Goal: Task Accomplishment & Management: Use online tool/utility

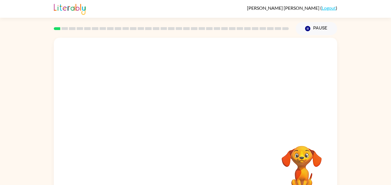
click at [148, 87] on video "Your browser must support playing .mp4 files to use Literably. Please try using…" at bounding box center [195, 86] width 283 height 96
click at [191, 123] on icon "button" at bounding box center [195, 122] width 10 height 10
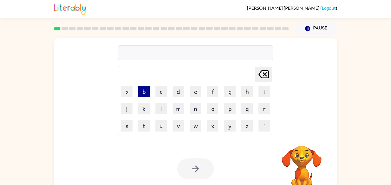
click at [144, 92] on button "b" at bounding box center [143, 91] width 11 height 11
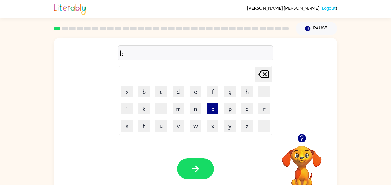
click at [212, 107] on button "o" at bounding box center [212, 108] width 11 height 11
click at [263, 111] on button "r" at bounding box center [263, 108] width 11 height 11
click at [177, 95] on button "d" at bounding box center [177, 91] width 11 height 11
click at [194, 94] on button "e" at bounding box center [195, 91] width 11 height 11
click at [259, 109] on button "r" at bounding box center [263, 108] width 11 height 11
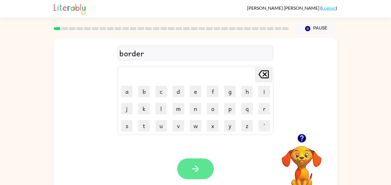
click at [198, 169] on icon "button" at bounding box center [195, 169] width 7 height 7
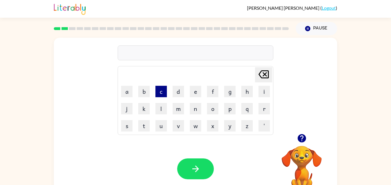
click at [158, 93] on button "c" at bounding box center [160, 91] width 11 height 11
click at [214, 109] on button "o" at bounding box center [212, 108] width 11 height 11
click at [162, 124] on button "u" at bounding box center [160, 125] width 11 height 11
click at [194, 110] on button "n" at bounding box center [195, 108] width 11 height 11
click at [144, 123] on button "t" at bounding box center [143, 125] width 11 height 11
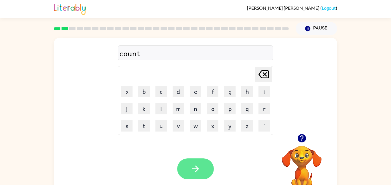
click at [203, 168] on button "button" at bounding box center [195, 168] width 37 height 21
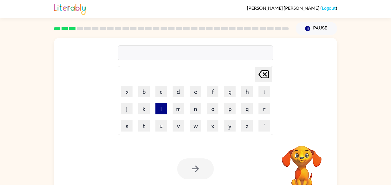
click at [159, 111] on button "l" at bounding box center [160, 108] width 11 height 11
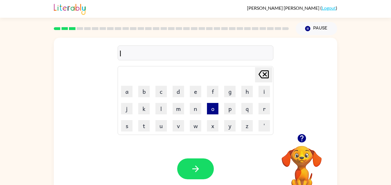
click at [214, 112] on button "o" at bounding box center [212, 108] width 11 height 11
click at [131, 90] on button "a" at bounding box center [126, 91] width 11 height 11
click at [163, 96] on button "c" at bounding box center [160, 91] width 11 height 11
click at [143, 104] on button "k" at bounding box center [143, 108] width 11 height 11
click at [129, 92] on button "a" at bounding box center [126, 91] width 11 height 11
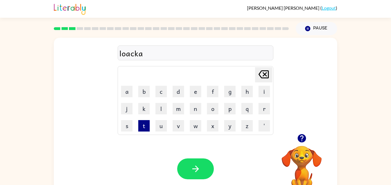
click at [148, 125] on button "t" at bounding box center [143, 125] width 11 height 11
click at [191, 93] on button "e" at bounding box center [195, 91] width 11 height 11
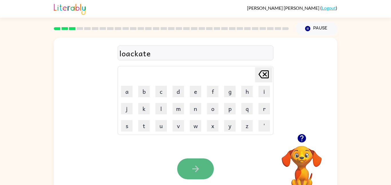
click at [194, 168] on icon "button" at bounding box center [195, 169] width 10 height 10
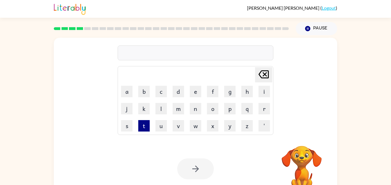
click at [140, 126] on button "t" at bounding box center [143, 125] width 11 height 11
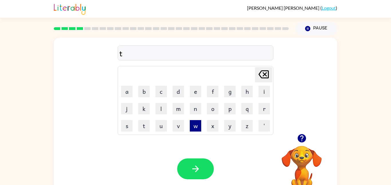
click at [194, 126] on button "w" at bounding box center [195, 125] width 11 height 11
click at [259, 92] on button "i" at bounding box center [263, 91] width 11 height 11
click at [194, 110] on button "n" at bounding box center [195, 108] width 11 height 11
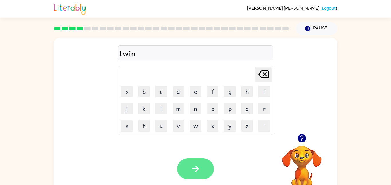
click at [196, 173] on icon "button" at bounding box center [195, 169] width 10 height 10
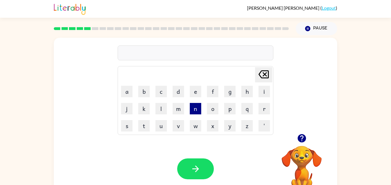
click at [193, 110] on button "n" at bounding box center [195, 108] width 11 height 11
click at [122, 95] on button "a" at bounding box center [126, 91] width 11 height 11
click at [265, 107] on button "r" at bounding box center [263, 108] width 11 height 11
click at [213, 108] on button "o" at bounding box center [212, 108] width 11 height 11
click at [191, 131] on button "w" at bounding box center [195, 125] width 11 height 11
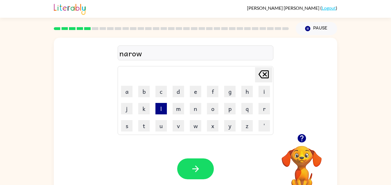
click at [162, 103] on button "l" at bounding box center [160, 108] width 11 height 11
click at [229, 130] on button "y" at bounding box center [229, 125] width 11 height 11
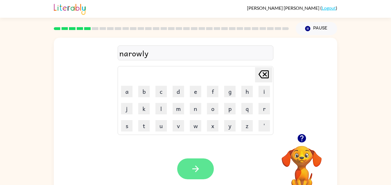
click at [183, 173] on button "button" at bounding box center [195, 168] width 37 height 21
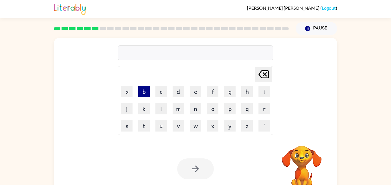
click at [146, 94] on button "b" at bounding box center [143, 91] width 11 height 11
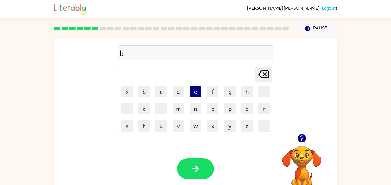
click at [198, 93] on button "e" at bounding box center [195, 91] width 11 height 11
click at [247, 90] on button "h" at bounding box center [246, 91] width 11 height 11
click at [267, 90] on button "i" at bounding box center [263, 91] width 11 height 11
click at [192, 112] on button "n" at bounding box center [195, 108] width 11 height 11
click at [196, 93] on button "e" at bounding box center [195, 91] width 11 height 11
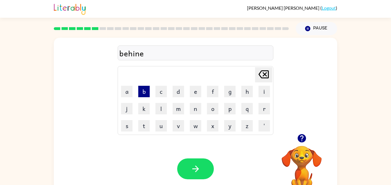
click at [147, 92] on button "b" at bounding box center [143, 91] width 11 height 11
click at [262, 79] on icon "[PERSON_NAME] last character input" at bounding box center [263, 74] width 14 height 14
click at [180, 95] on button "d" at bounding box center [177, 91] width 11 height 11
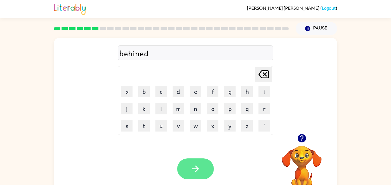
click at [211, 168] on button "button" at bounding box center [195, 168] width 37 height 21
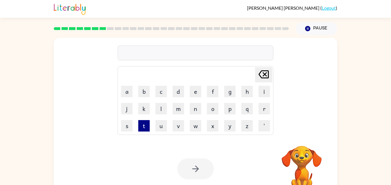
click at [141, 125] on button "t" at bounding box center [143, 125] width 11 height 11
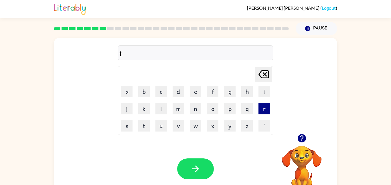
click at [269, 106] on button "r" at bounding box center [263, 108] width 11 height 11
click at [265, 90] on button "i" at bounding box center [263, 91] width 11 height 11
click at [162, 91] on button "c" at bounding box center [160, 91] width 11 height 11
click at [163, 103] on button "l" at bounding box center [160, 108] width 11 height 11
click at [196, 89] on button "e" at bounding box center [195, 91] width 11 height 11
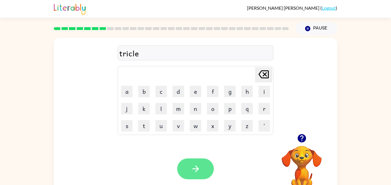
click at [196, 164] on icon "button" at bounding box center [195, 169] width 10 height 10
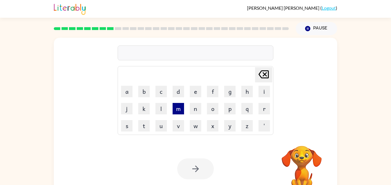
click at [173, 114] on button "m" at bounding box center [177, 108] width 11 height 11
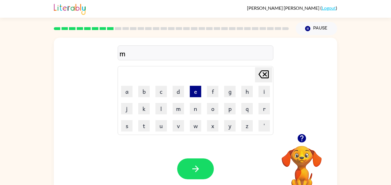
click at [191, 92] on button "e" at bounding box center [195, 91] width 11 height 11
click at [266, 105] on button "r" at bounding box center [263, 108] width 11 height 11
click at [264, 94] on button "i" at bounding box center [263, 91] width 11 height 11
click at [158, 89] on button "c" at bounding box center [160, 91] width 11 height 11
click at [159, 107] on button "l" at bounding box center [160, 108] width 11 height 11
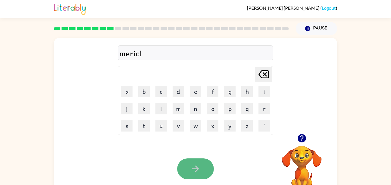
click at [204, 165] on button "button" at bounding box center [195, 168] width 37 height 21
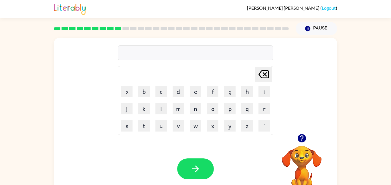
click at [302, 138] on icon "button" at bounding box center [302, 138] width 10 height 10
click at [193, 110] on button "n" at bounding box center [195, 108] width 11 height 11
click at [266, 91] on button "i" at bounding box center [263, 91] width 11 height 11
click at [165, 108] on button "l" at bounding box center [160, 108] width 11 height 11
click at [260, 73] on icon "[PERSON_NAME] last character input" at bounding box center [263, 74] width 14 height 14
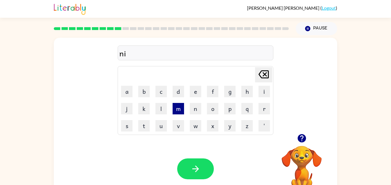
click at [182, 110] on button "m" at bounding box center [177, 108] width 11 height 11
click at [145, 94] on button "b" at bounding box center [143, 91] width 11 height 11
click at [161, 108] on button "l" at bounding box center [160, 108] width 11 height 11
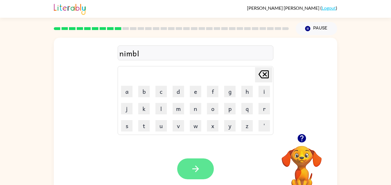
click at [190, 163] on button "button" at bounding box center [195, 168] width 37 height 21
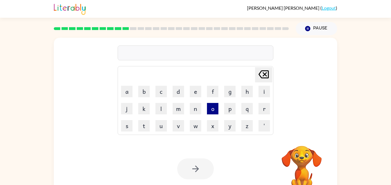
click at [213, 113] on button "o" at bounding box center [212, 108] width 11 height 11
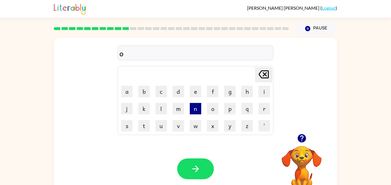
click at [193, 112] on button "n" at bounding box center [195, 108] width 11 height 11
click at [216, 91] on button "f" at bounding box center [212, 91] width 11 height 11
click at [215, 105] on button "o" at bounding box center [212, 108] width 11 height 11
click at [165, 110] on button "l" at bounding box center [160, 108] width 11 height 11
click at [198, 86] on button "e" at bounding box center [195, 91] width 11 height 11
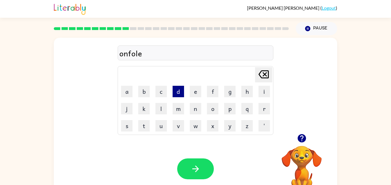
click at [178, 87] on button "d" at bounding box center [177, 91] width 11 height 11
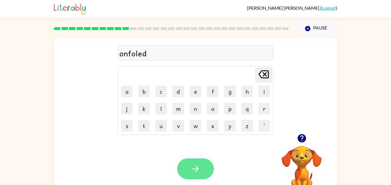
click at [200, 172] on button "button" at bounding box center [195, 168] width 37 height 21
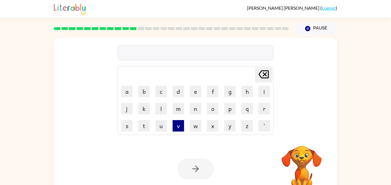
click at [181, 124] on button "v" at bounding box center [177, 125] width 11 height 11
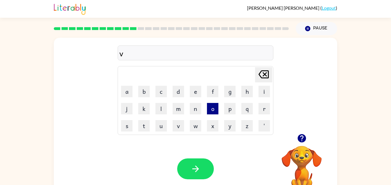
click at [212, 109] on button "o" at bounding box center [212, 108] width 11 height 11
click at [127, 92] on button "a" at bounding box center [126, 91] width 11 height 11
click at [144, 125] on button "t" at bounding box center [143, 125] width 11 height 11
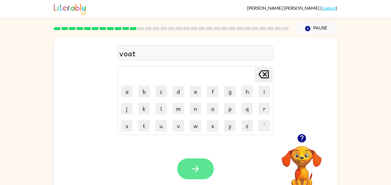
click at [193, 164] on icon "button" at bounding box center [195, 169] width 10 height 10
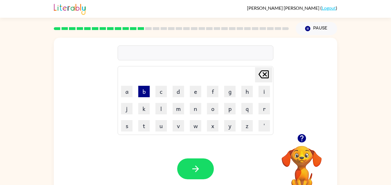
click at [146, 92] on button "b" at bounding box center [143, 91] width 11 height 11
click at [196, 93] on button "e" at bounding box center [195, 91] width 11 height 11
click at [176, 95] on button "d" at bounding box center [177, 91] width 11 height 11
click at [141, 126] on button "t" at bounding box center [143, 125] width 11 height 11
click at [263, 87] on button "i" at bounding box center [263, 91] width 11 height 11
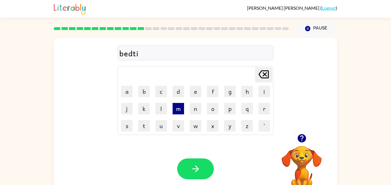
click at [180, 110] on button "m" at bounding box center [177, 108] width 11 height 11
click at [197, 87] on button "e" at bounding box center [195, 91] width 11 height 11
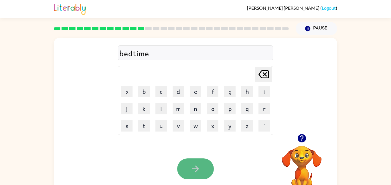
click at [184, 159] on button "button" at bounding box center [195, 168] width 37 height 21
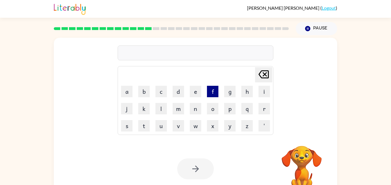
click at [210, 87] on button "f" at bounding box center [212, 91] width 11 height 11
click at [264, 93] on button "i" at bounding box center [263, 91] width 11 height 11
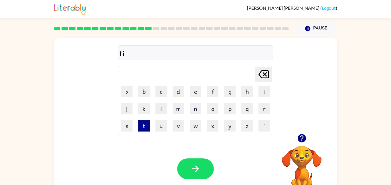
click at [142, 125] on button "t" at bounding box center [143, 125] width 11 height 11
click at [198, 108] on button "n" at bounding box center [195, 108] width 11 height 11
click at [261, 94] on button "i" at bounding box center [263, 91] width 11 height 11
click at [130, 124] on button "s" at bounding box center [126, 125] width 11 height 11
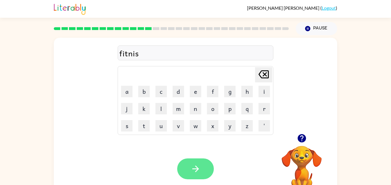
click at [206, 173] on button "button" at bounding box center [195, 168] width 37 height 21
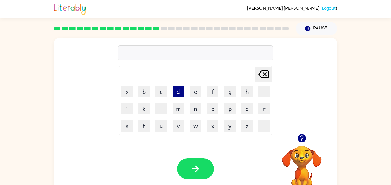
click at [178, 90] on button "d" at bounding box center [177, 91] width 11 height 11
click at [210, 111] on button "o" at bounding box center [212, 108] width 11 height 11
click at [162, 112] on button "l" at bounding box center [160, 108] width 11 height 11
click at [123, 85] on td "a" at bounding box center [126, 91] width 17 height 17
click at [164, 109] on button "l" at bounding box center [160, 108] width 11 height 11
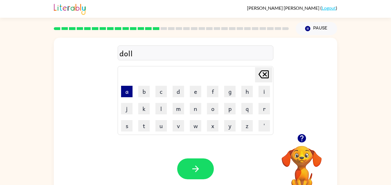
click at [128, 91] on button "a" at bounding box center [126, 91] width 11 height 11
click at [232, 124] on button "y" at bounding box center [229, 125] width 11 height 11
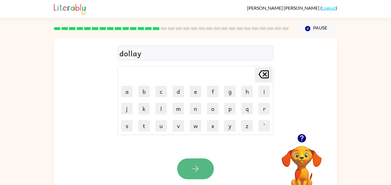
click at [205, 161] on button "button" at bounding box center [195, 168] width 37 height 21
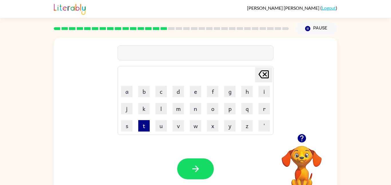
click at [142, 122] on button "t" at bounding box center [143, 125] width 11 height 11
click at [200, 92] on button "e" at bounding box center [195, 91] width 11 height 11
click at [259, 109] on button "r" at bounding box center [263, 108] width 11 height 11
click at [181, 110] on button "m" at bounding box center [177, 108] width 11 height 11
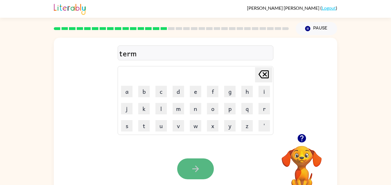
click at [201, 161] on button "button" at bounding box center [195, 168] width 37 height 21
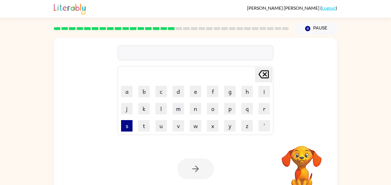
click at [126, 126] on button "s" at bounding box center [126, 125] width 11 height 11
click at [197, 94] on button "e" at bounding box center [195, 91] width 11 height 11
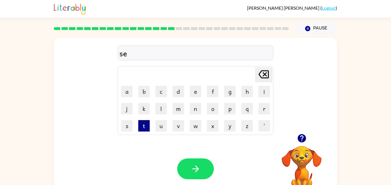
click at [143, 128] on button "t" at bounding box center [143, 125] width 11 height 11
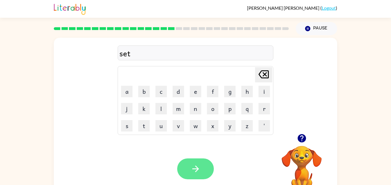
click at [194, 166] on icon "button" at bounding box center [195, 169] width 10 height 10
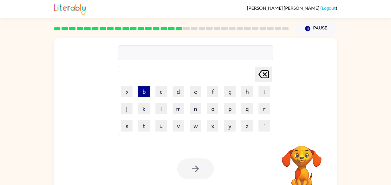
click at [143, 89] on button "b" at bounding box center [143, 91] width 11 height 11
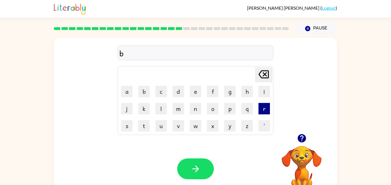
click at [267, 108] on button "r" at bounding box center [263, 108] width 11 height 11
click at [256, 84] on td "i" at bounding box center [264, 91] width 17 height 17
click at [260, 90] on button "i" at bounding box center [263, 91] width 11 height 11
click at [170, 106] on td "m" at bounding box center [178, 108] width 17 height 17
click at [176, 109] on button "m" at bounding box center [177, 108] width 11 height 11
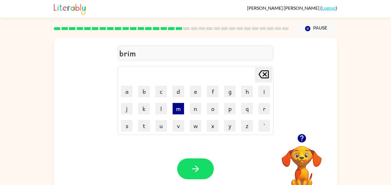
click at [177, 111] on button "m" at bounding box center [177, 108] width 11 height 11
click at [260, 89] on button "i" at bounding box center [263, 91] width 11 height 11
click at [190, 112] on button "n" at bounding box center [195, 108] width 11 height 11
click at [224, 94] on button "g" at bounding box center [229, 91] width 11 height 11
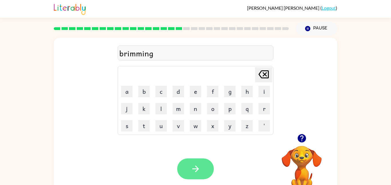
click at [198, 163] on button "button" at bounding box center [195, 168] width 37 height 21
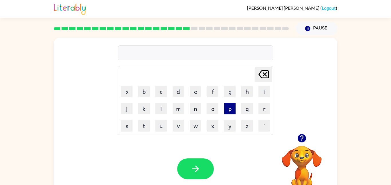
click at [232, 106] on button "p" at bounding box center [229, 108] width 11 height 11
click at [164, 107] on button "l" at bounding box center [160, 108] width 11 height 11
click at [128, 93] on button "a" at bounding box center [126, 91] width 11 height 11
click at [130, 124] on button "s" at bounding box center [126, 125] width 11 height 11
click at [152, 129] on td "t" at bounding box center [144, 126] width 17 height 17
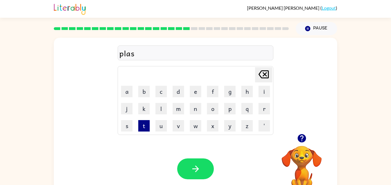
click at [148, 127] on button "t" at bounding box center [143, 125] width 11 height 11
click at [263, 90] on button "i" at bounding box center [263, 91] width 11 height 11
click at [163, 88] on button "c" at bounding box center [160, 91] width 11 height 11
click at [147, 110] on button "k" at bounding box center [143, 108] width 11 height 11
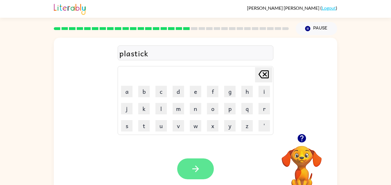
click at [194, 162] on button "button" at bounding box center [195, 168] width 37 height 21
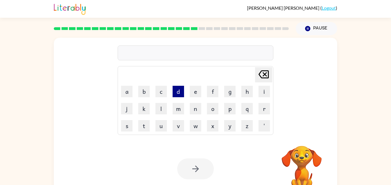
click at [177, 91] on button "d" at bounding box center [177, 91] width 11 height 11
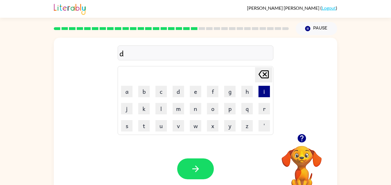
click at [261, 93] on button "i" at bounding box center [263, 91] width 11 height 11
click at [125, 121] on button "s" at bounding box center [126, 125] width 11 height 11
click at [229, 104] on button "p" at bounding box center [229, 108] width 11 height 11
click at [163, 107] on button "l" at bounding box center [160, 108] width 11 height 11
click at [126, 88] on button "a" at bounding box center [126, 91] width 11 height 11
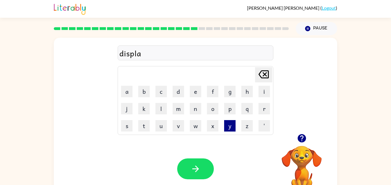
click at [231, 126] on button "y" at bounding box center [229, 125] width 11 height 11
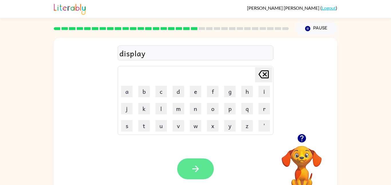
click at [192, 165] on icon "button" at bounding box center [195, 169] width 10 height 10
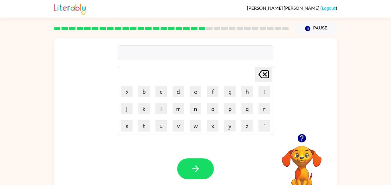
click at [304, 137] on icon "button" at bounding box center [301, 138] width 8 height 8
click at [179, 92] on button "d" at bounding box center [177, 91] width 11 height 11
click at [158, 119] on td "u" at bounding box center [161, 126] width 17 height 17
click at [175, 138] on div "Your browser must support playing .mp4 files to use Literably. Please try using…" at bounding box center [195, 169] width 283 height 64
click at [160, 123] on button "u" at bounding box center [160, 125] width 11 height 11
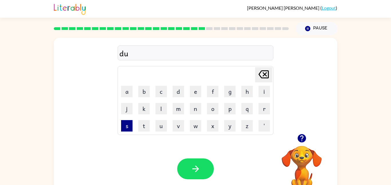
click at [127, 127] on button "s" at bounding box center [126, 125] width 11 height 11
click at [147, 128] on button "t" at bounding box center [143, 125] width 11 height 11
click at [194, 95] on button "e" at bounding box center [195, 91] width 11 height 11
click at [182, 91] on button "d" at bounding box center [177, 91] width 11 height 11
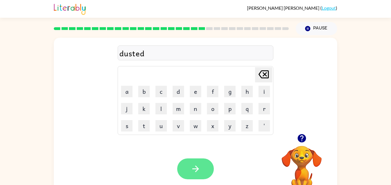
click at [192, 164] on icon "button" at bounding box center [195, 169] width 10 height 10
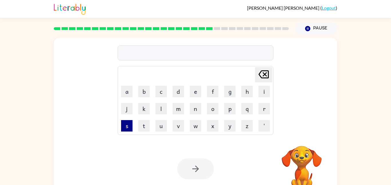
click at [128, 121] on button "s" at bounding box center [126, 125] width 11 height 11
click at [196, 93] on button "e" at bounding box center [195, 91] width 11 height 11
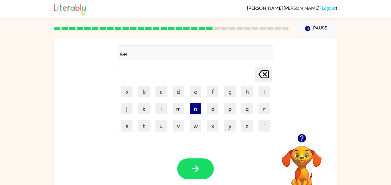
click at [196, 113] on button "n" at bounding box center [195, 108] width 11 height 11
click at [142, 129] on button "t" at bounding box center [143, 125] width 11 height 11
click at [268, 91] on button "i" at bounding box center [263, 91] width 11 height 11
click at [233, 110] on button "p" at bounding box center [229, 108] width 11 height 11
click at [232, 126] on button "y" at bounding box center [229, 125] width 11 height 11
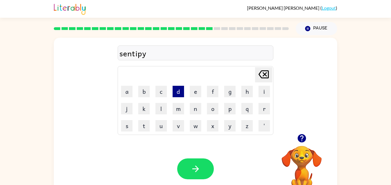
click at [175, 90] on button "d" at bounding box center [177, 91] width 11 height 11
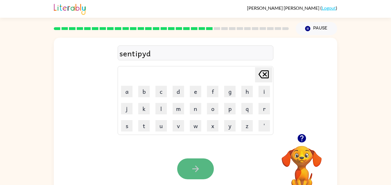
click at [203, 166] on button "button" at bounding box center [195, 168] width 37 height 21
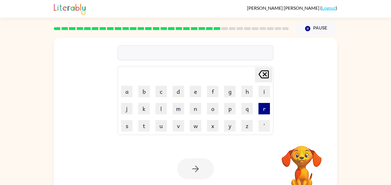
click at [269, 107] on button "r" at bounding box center [263, 108] width 11 height 11
click at [124, 91] on button "a" at bounding box center [126, 91] width 11 height 11
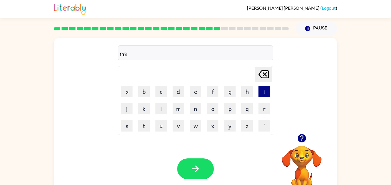
click at [259, 92] on button "i" at bounding box center [263, 91] width 11 height 11
click at [189, 105] on td "n" at bounding box center [195, 108] width 17 height 17
click at [194, 110] on button "n" at bounding box center [195, 108] width 11 height 11
click at [164, 91] on button "c" at bounding box center [160, 91] width 11 height 11
click at [210, 112] on button "o" at bounding box center [212, 108] width 11 height 11
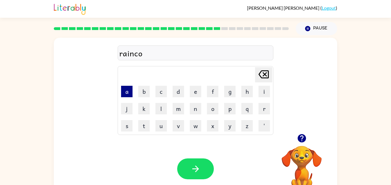
click at [131, 88] on button "a" at bounding box center [126, 91] width 11 height 11
click at [141, 125] on button "t" at bounding box center [143, 125] width 11 height 11
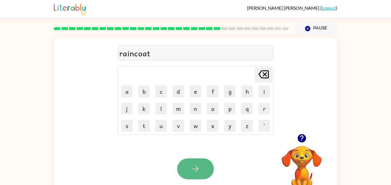
click at [198, 163] on button "button" at bounding box center [195, 168] width 37 height 21
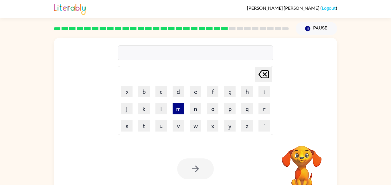
click at [182, 110] on button "m" at bounding box center [177, 108] width 11 height 11
click at [130, 93] on button "a" at bounding box center [126, 91] width 11 height 11
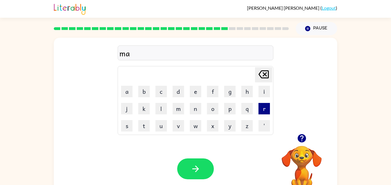
click at [262, 110] on button "r" at bounding box center [263, 108] width 11 height 11
click at [144, 110] on button "k" at bounding box center [143, 108] width 11 height 11
click at [197, 90] on button "e" at bounding box center [195, 91] width 11 height 11
click at [262, 112] on button "r" at bounding box center [263, 108] width 11 height 11
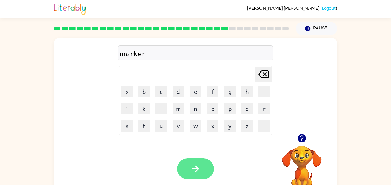
click at [199, 175] on button "button" at bounding box center [195, 168] width 37 height 21
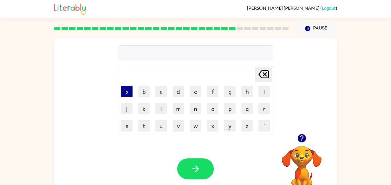
click at [122, 91] on button "a" at bounding box center [126, 91] width 11 height 11
click at [179, 90] on button "d" at bounding box center [177, 91] width 11 height 11
click at [178, 125] on button "v" at bounding box center [177, 125] width 11 height 11
click at [127, 90] on button "a" at bounding box center [126, 91] width 11 height 11
click at [197, 110] on button "n" at bounding box center [195, 108] width 11 height 11
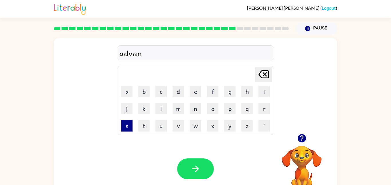
click at [127, 125] on button "s" at bounding box center [126, 125] width 11 height 11
click at [262, 93] on button "i" at bounding box center [263, 91] width 11 height 11
click at [197, 110] on button "n" at bounding box center [195, 108] width 11 height 11
click at [230, 89] on button "g" at bounding box center [229, 91] width 11 height 11
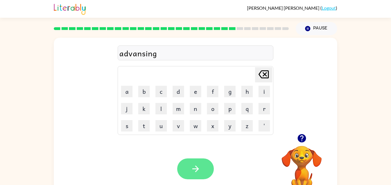
click at [189, 160] on button "button" at bounding box center [195, 168] width 37 height 21
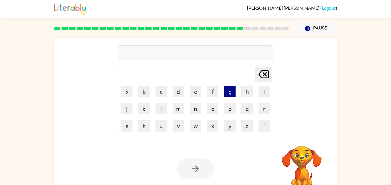
click at [232, 91] on button "g" at bounding box center [229, 91] width 11 height 11
click at [209, 106] on button "o" at bounding box center [212, 108] width 11 height 11
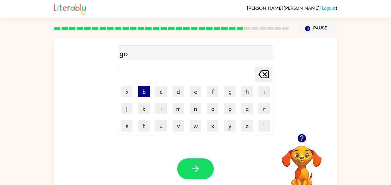
click at [142, 91] on button "b" at bounding box center [143, 91] width 11 height 11
click at [160, 110] on button "l" at bounding box center [160, 108] width 11 height 11
click at [259, 91] on button "i" at bounding box center [263, 91] width 11 height 11
click at [198, 110] on button "n" at bounding box center [195, 108] width 11 height 11
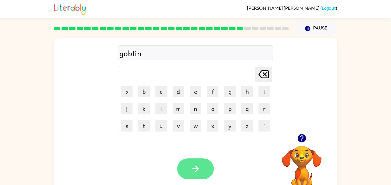
click at [196, 174] on button "button" at bounding box center [195, 168] width 37 height 21
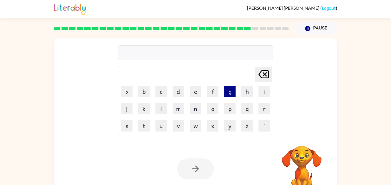
click at [228, 90] on button "g" at bounding box center [229, 91] width 11 height 11
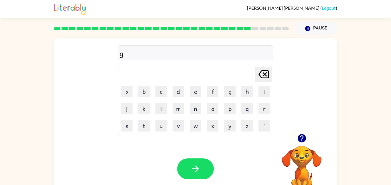
click at [220, 106] on td "o" at bounding box center [212, 108] width 17 height 17
click at [214, 106] on button "o" at bounding box center [212, 108] width 11 height 11
click at [175, 124] on button "v" at bounding box center [177, 125] width 11 height 11
click at [199, 89] on button "e" at bounding box center [195, 91] width 11 height 11
click at [265, 111] on button "r" at bounding box center [263, 108] width 11 height 11
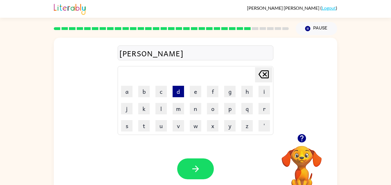
click at [179, 92] on button "d" at bounding box center [177, 91] width 11 height 11
click at [177, 110] on button "m" at bounding box center [177, 108] width 11 height 11
click at [267, 92] on button "i" at bounding box center [263, 91] width 11 height 11
click at [148, 123] on button "t" at bounding box center [143, 125] width 11 height 11
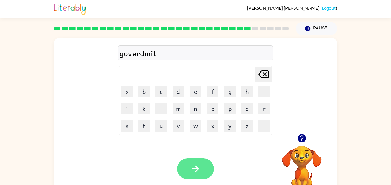
click at [205, 164] on button "button" at bounding box center [195, 168] width 37 height 21
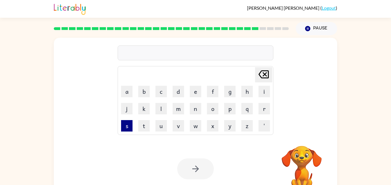
click at [132, 128] on button "s" at bounding box center [126, 125] width 11 height 11
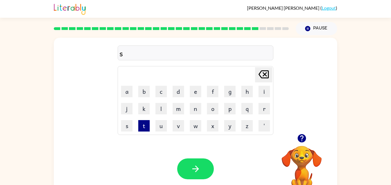
click at [145, 122] on button "t" at bounding box center [143, 125] width 11 height 11
click at [267, 108] on button "r" at bounding box center [263, 108] width 11 height 11
click at [128, 90] on button "a" at bounding box center [126, 91] width 11 height 11
click at [263, 90] on button "i" at bounding box center [263, 91] width 11 height 11
click at [195, 107] on button "n" at bounding box center [195, 108] width 11 height 11
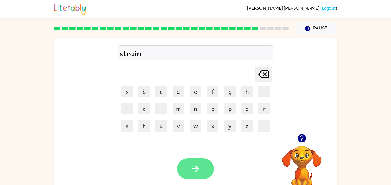
click at [196, 164] on icon "button" at bounding box center [195, 169] width 10 height 10
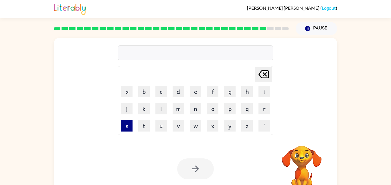
click at [124, 127] on button "s" at bounding box center [126, 125] width 11 height 11
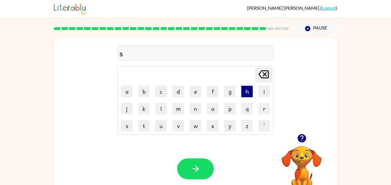
click at [243, 95] on button "h" at bounding box center [246, 91] width 11 height 11
click at [124, 92] on button "a" at bounding box center [126, 91] width 11 height 11
click at [228, 110] on button "p" at bounding box center [229, 108] width 11 height 11
click at [195, 95] on button "e" at bounding box center [195, 91] width 11 height 11
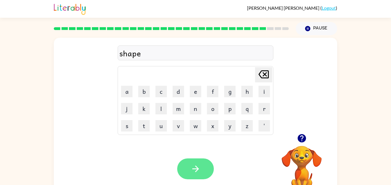
click at [200, 168] on icon "button" at bounding box center [195, 169] width 10 height 10
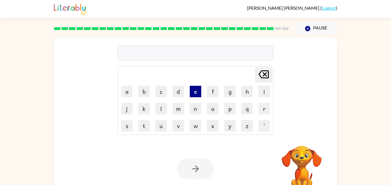
click at [200, 91] on button "e" at bounding box center [195, 91] width 11 height 11
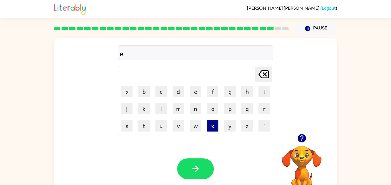
click at [213, 126] on button "x" at bounding box center [212, 125] width 11 height 11
click at [165, 106] on button "l" at bounding box center [160, 108] width 11 height 11
click at [192, 87] on button "e" at bounding box center [195, 91] width 11 height 11
click at [196, 110] on button "n" at bounding box center [195, 108] width 11 height 11
click at [146, 124] on button "t" at bounding box center [143, 125] width 11 height 11
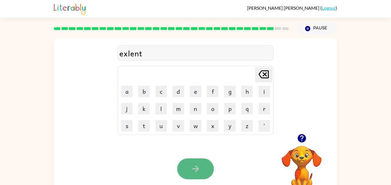
click at [206, 164] on button "button" at bounding box center [195, 168] width 37 height 21
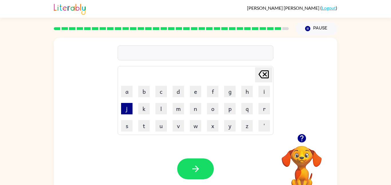
click at [128, 113] on button "j" at bounding box center [126, 108] width 11 height 11
click at [130, 95] on button "a" at bounding box center [126, 91] width 11 height 11
click at [161, 109] on button "l" at bounding box center [160, 108] width 11 height 11
click at [143, 93] on button "b" at bounding box center [143, 91] width 11 height 11
click at [265, 110] on button "r" at bounding box center [263, 108] width 11 height 11
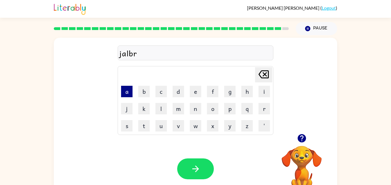
click at [128, 90] on button "a" at bounding box center [126, 91] width 11 height 11
click at [264, 92] on button "i" at bounding box center [263, 91] width 11 height 11
click at [265, 108] on button "r" at bounding box center [263, 108] width 11 height 11
click at [141, 54] on div "jalbrair" at bounding box center [195, 53] width 152 height 12
click at [142, 55] on div "jalbrair" at bounding box center [195, 53] width 152 height 12
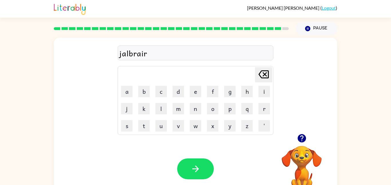
click at [141, 54] on div "jalbrair" at bounding box center [195, 53] width 152 height 12
click at [263, 72] on icon "[PERSON_NAME] last character input" at bounding box center [263, 74] width 14 height 14
click at [126, 95] on button "a" at bounding box center [126, 91] width 11 height 11
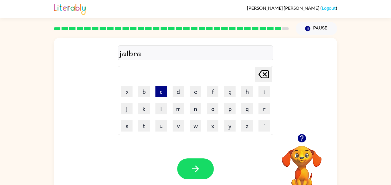
click at [156, 88] on button "c" at bounding box center [160, 91] width 11 height 11
click at [194, 89] on button "e" at bounding box center [195, 91] width 11 height 11
click at [261, 104] on button "r" at bounding box center [263, 108] width 11 height 11
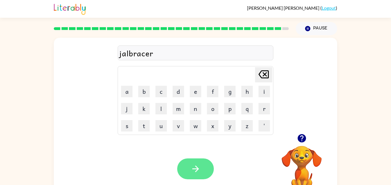
click at [198, 176] on button "button" at bounding box center [195, 168] width 37 height 21
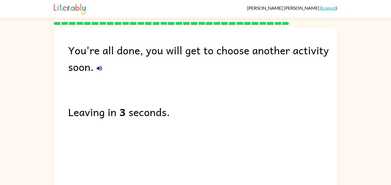
click at [100, 68] on icon "button" at bounding box center [99, 68] width 7 height 7
